Goal: Information Seeking & Learning: Find specific fact

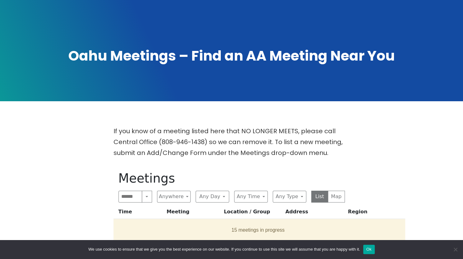
scroll to position [37, 0]
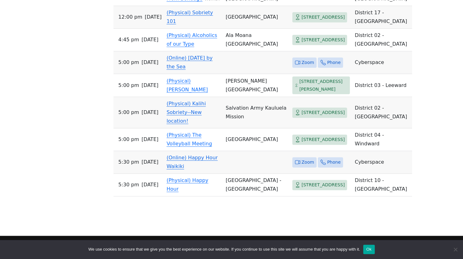
scroll to position [4578, 0]
drag, startPoint x: 463, startPoint y: 244, endPoint x: 71, endPoint y: 91, distance: 421.1
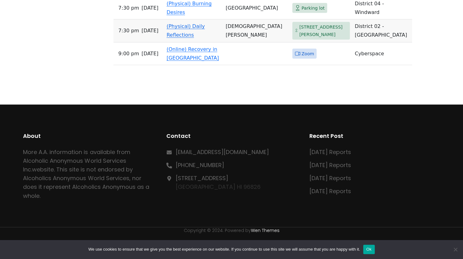
scroll to position [5059, 0]
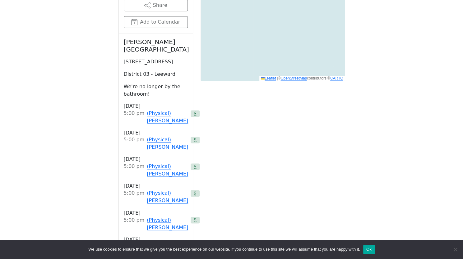
scroll to position [462, 0]
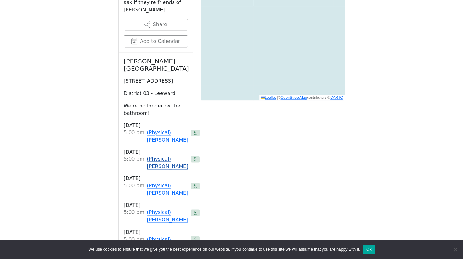
click at [154, 155] on link "(Physical) [PERSON_NAME]" at bounding box center [167, 162] width 41 height 15
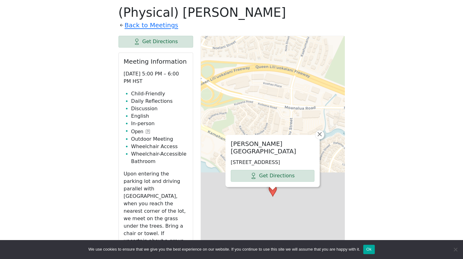
scroll to position [977, 0]
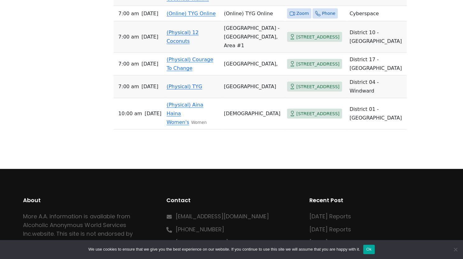
scroll to position [2431, 0]
